Goal: Information Seeking & Learning: Learn about a topic

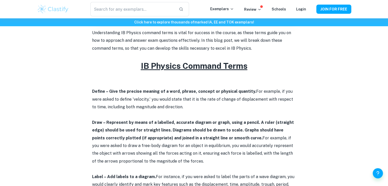
scroll to position [179, 0]
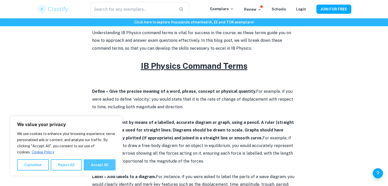
click at [91, 163] on button "Accept All" at bounding box center [100, 165] width 32 height 11
checkbox input "true"
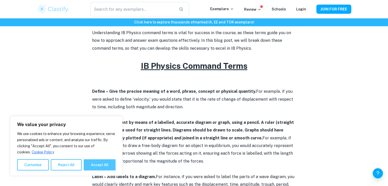
checkbox input "true"
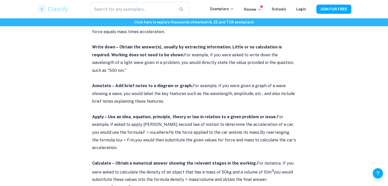
scroll to position [434, 0]
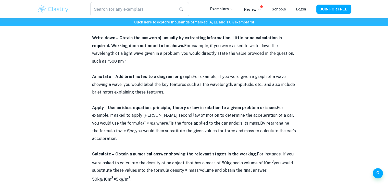
drag, startPoint x: 186, startPoint y: 69, endPoint x: 190, endPoint y: 85, distance: 16.8
click at [190, 85] on p "Annotate – Add brief notes to a diagram or graph. For example, if you were give…" at bounding box center [194, 84] width 204 height 23
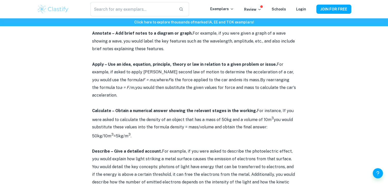
scroll to position [485, 0]
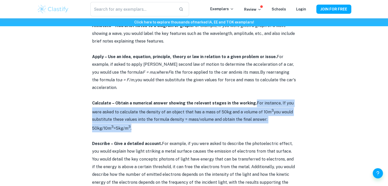
drag, startPoint x: 252, startPoint y: 87, endPoint x: 188, endPoint y: 112, distance: 69.1
click at [188, 112] on p "Calculate – Obtain a numerical answer showing the relevant stages in the workin…" at bounding box center [194, 116] width 204 height 33
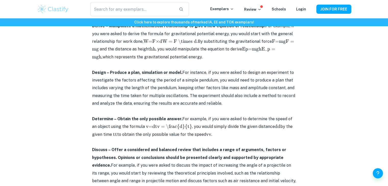
scroll to position [1379, 0]
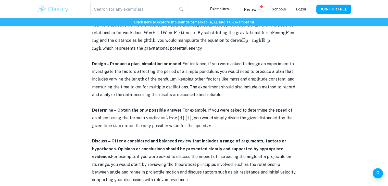
drag, startPoint x: 181, startPoint y: 55, endPoint x: 183, endPoint y: 58, distance: 3.5
click at [183, 107] on p "Determine – Obtain the only possible answer. For example, if you were asked to …" at bounding box center [194, 118] width 204 height 23
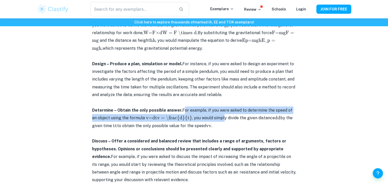
drag, startPoint x: 183, startPoint y: 56, endPoint x: 183, endPoint y: 62, distance: 5.9
click at [183, 107] on p "Determine – Obtain the only possible answer. For example, if you were asked to …" at bounding box center [194, 118] width 204 height 23
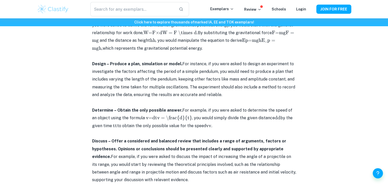
click at [180, 107] on p "Determine – Obtain the only possible answer. For example, if you were asked to …" at bounding box center [194, 118] width 204 height 23
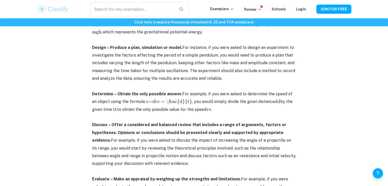
scroll to position [1405, 0]
